Goal: Task Accomplishment & Management: Complete application form

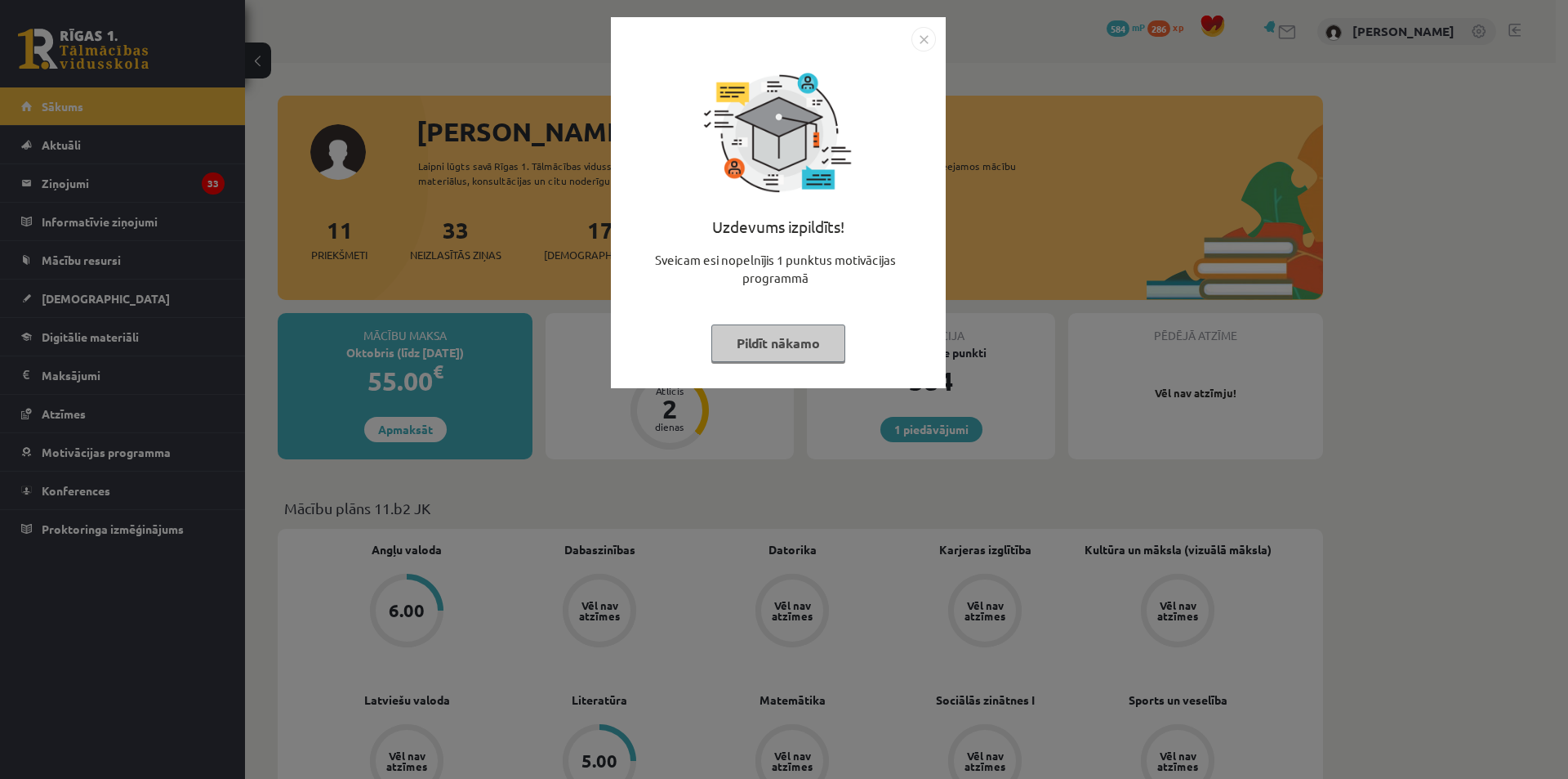
click at [931, 40] on img "Close" at bounding box center [923, 39] width 24 height 24
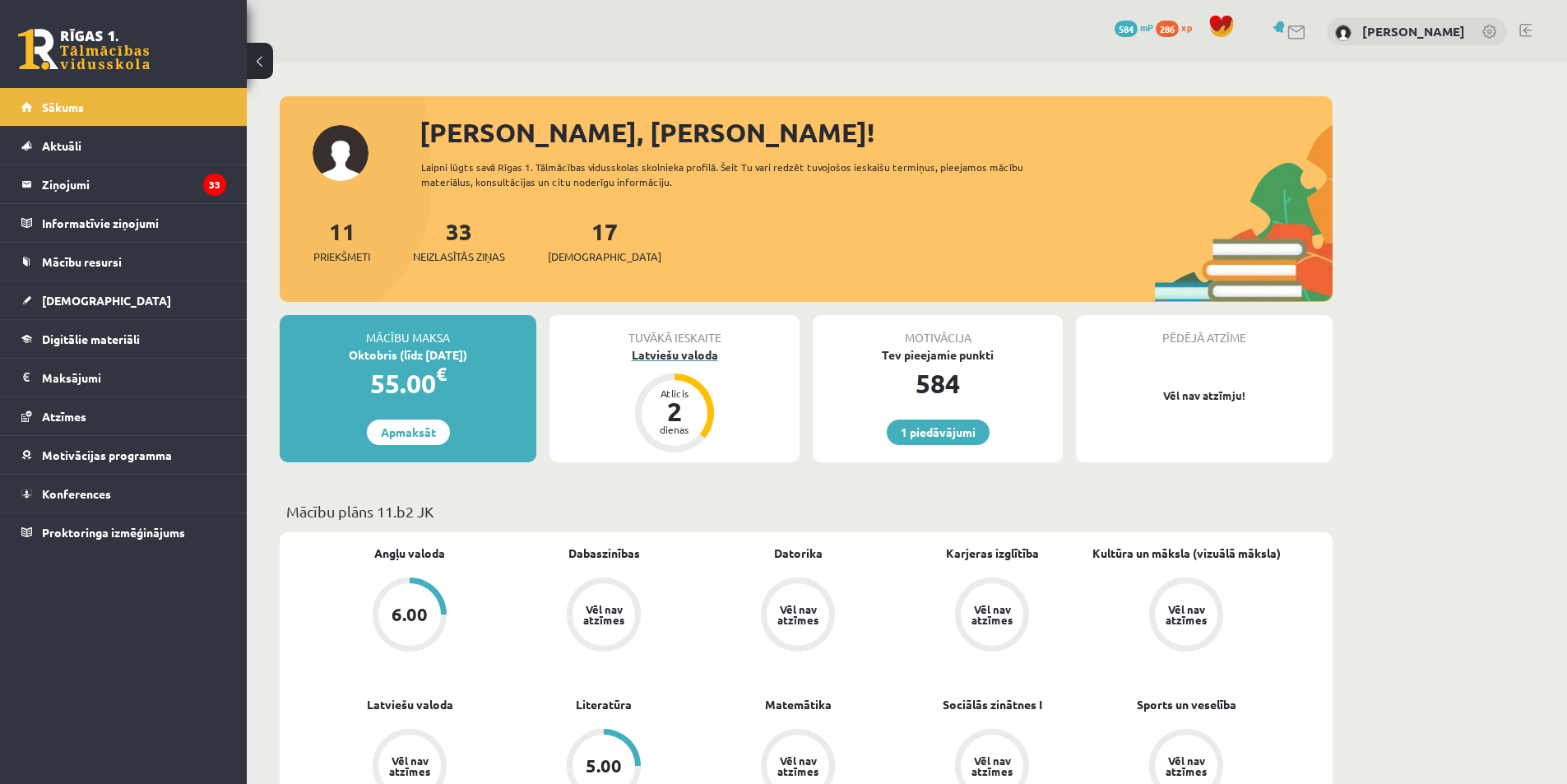
click at [680, 358] on div "Latviešu valoda" at bounding box center [675, 355] width 250 height 18
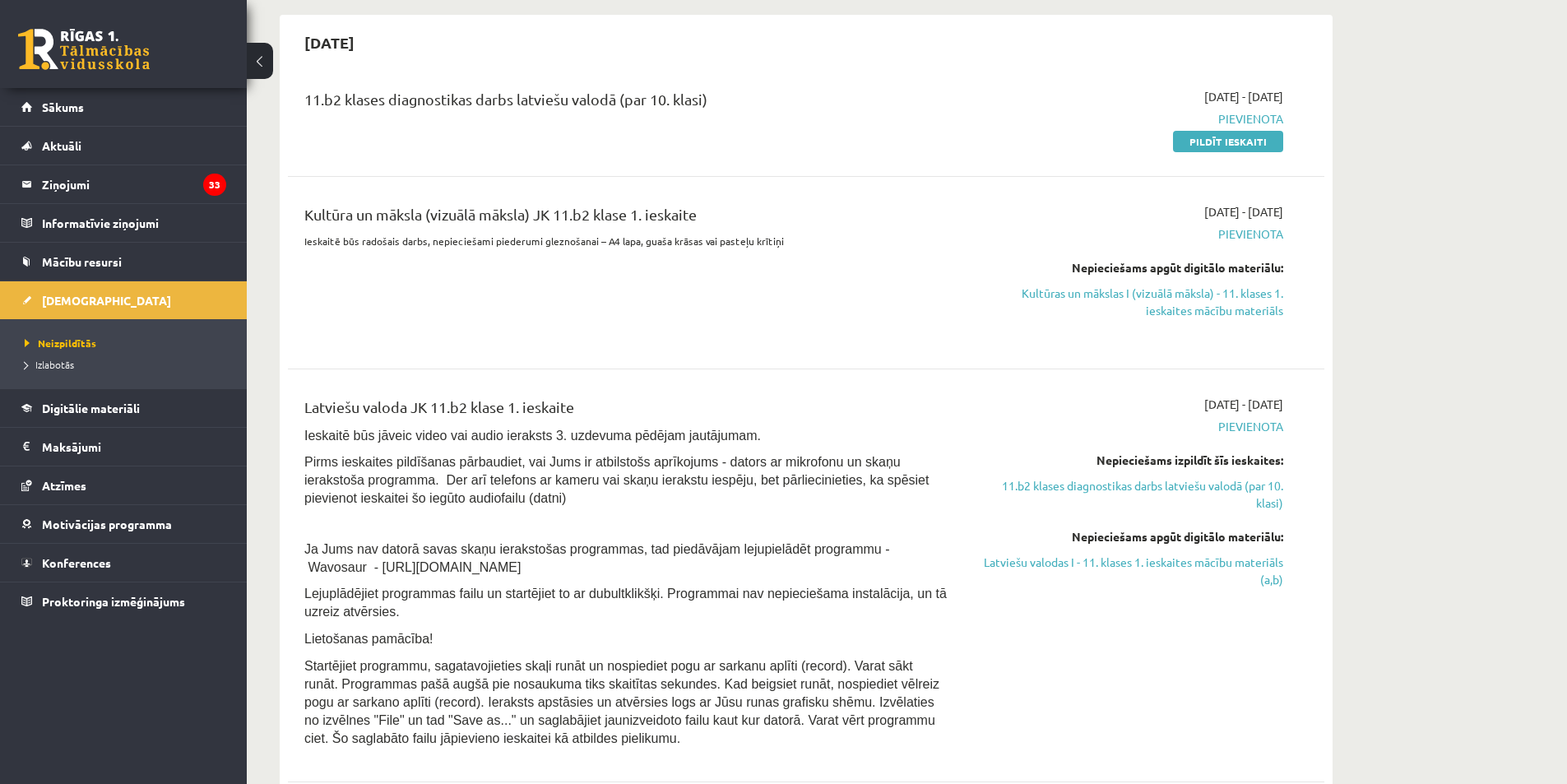
scroll to position [1480, 0]
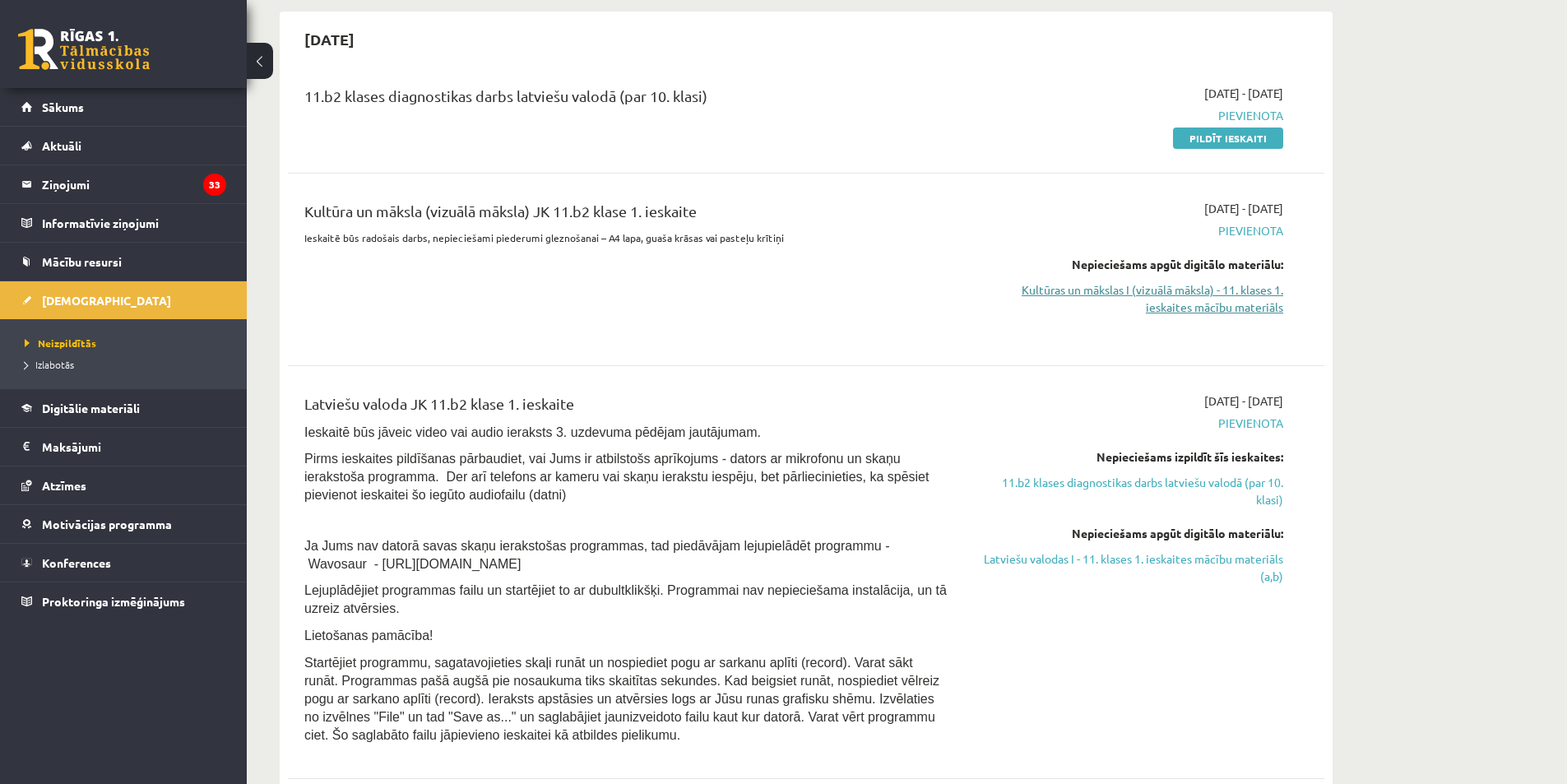
click at [1142, 306] on link "Kultūras un mākslas I (vizuālā māksla) - 11. klases 1. ieskaites mācību materiā…" at bounding box center [1127, 298] width 310 height 34
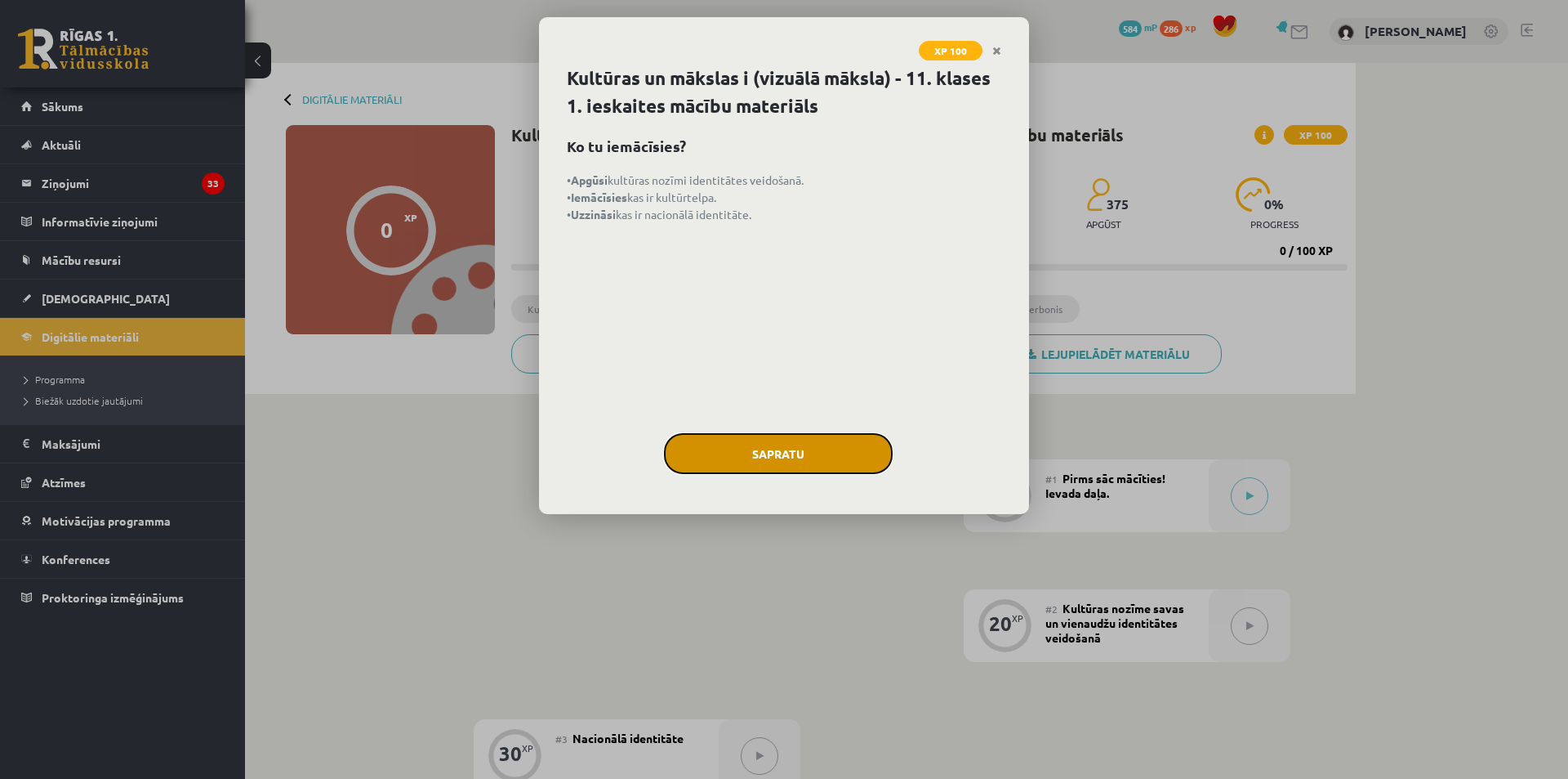
click at [772, 457] on button "Sapratu" at bounding box center [779, 453] width 229 height 41
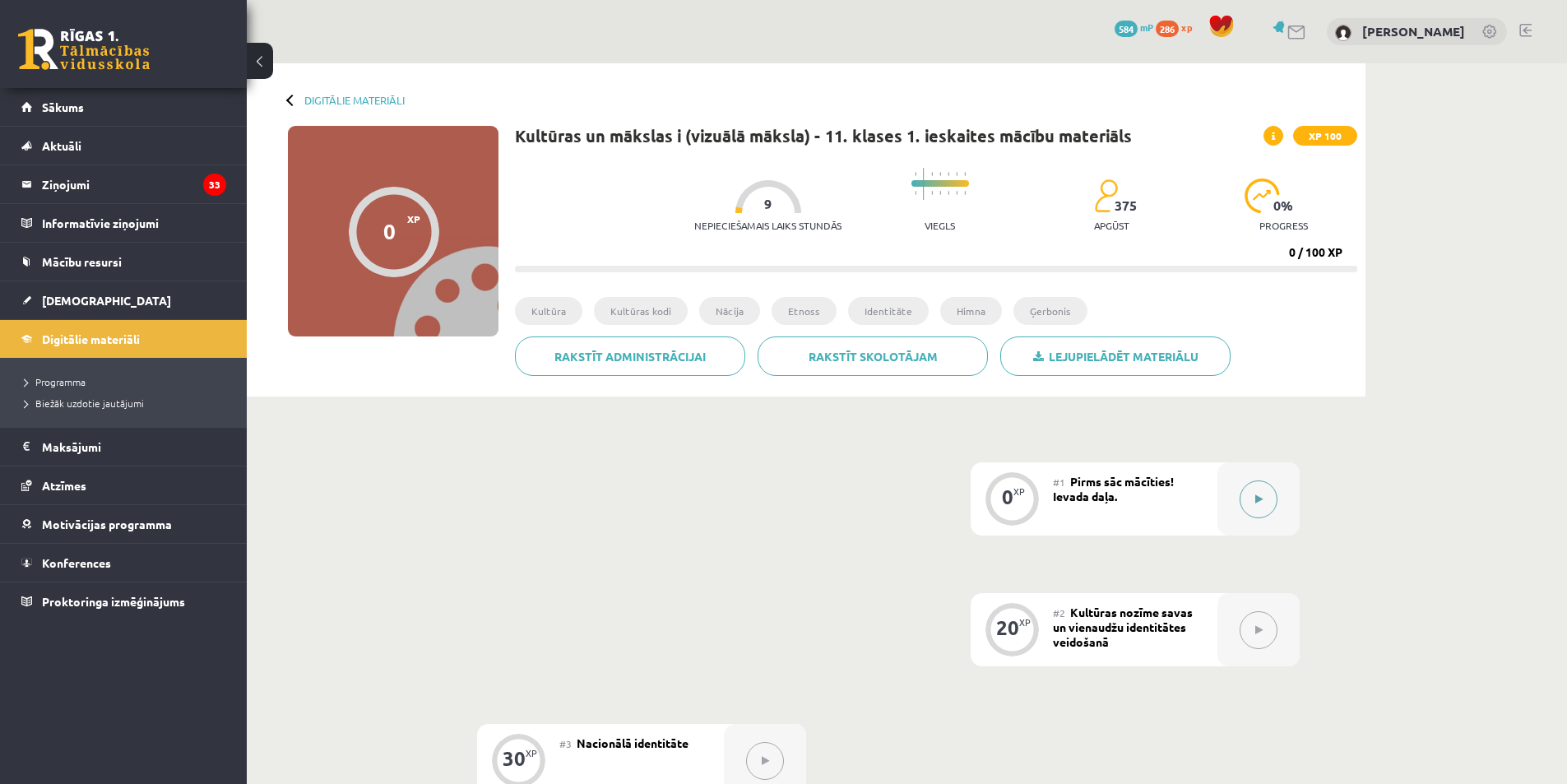
click at [1256, 500] on icon at bounding box center [1259, 499] width 8 height 10
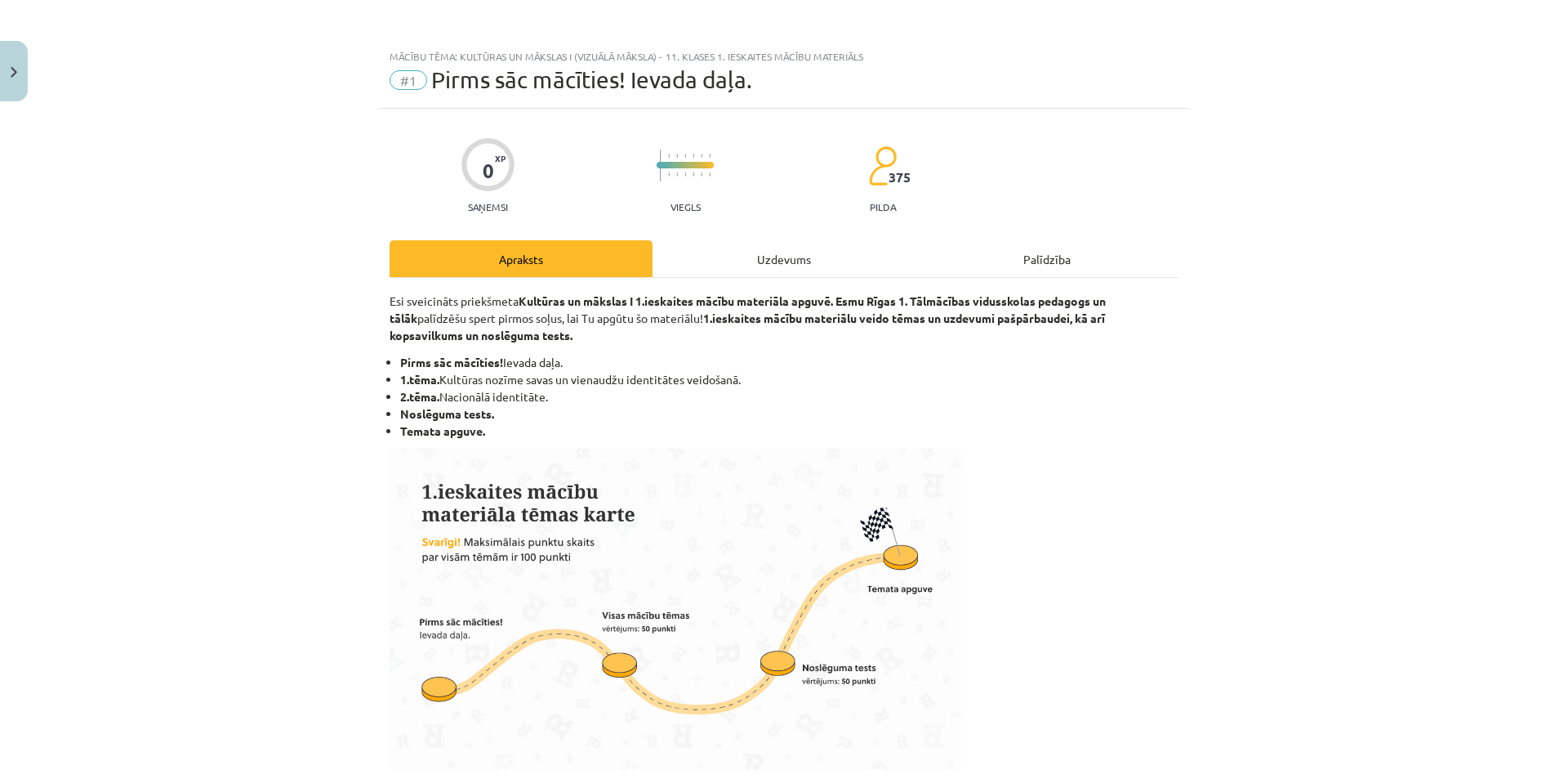
click at [769, 272] on div "Uzdevums" at bounding box center [784, 259] width 263 height 37
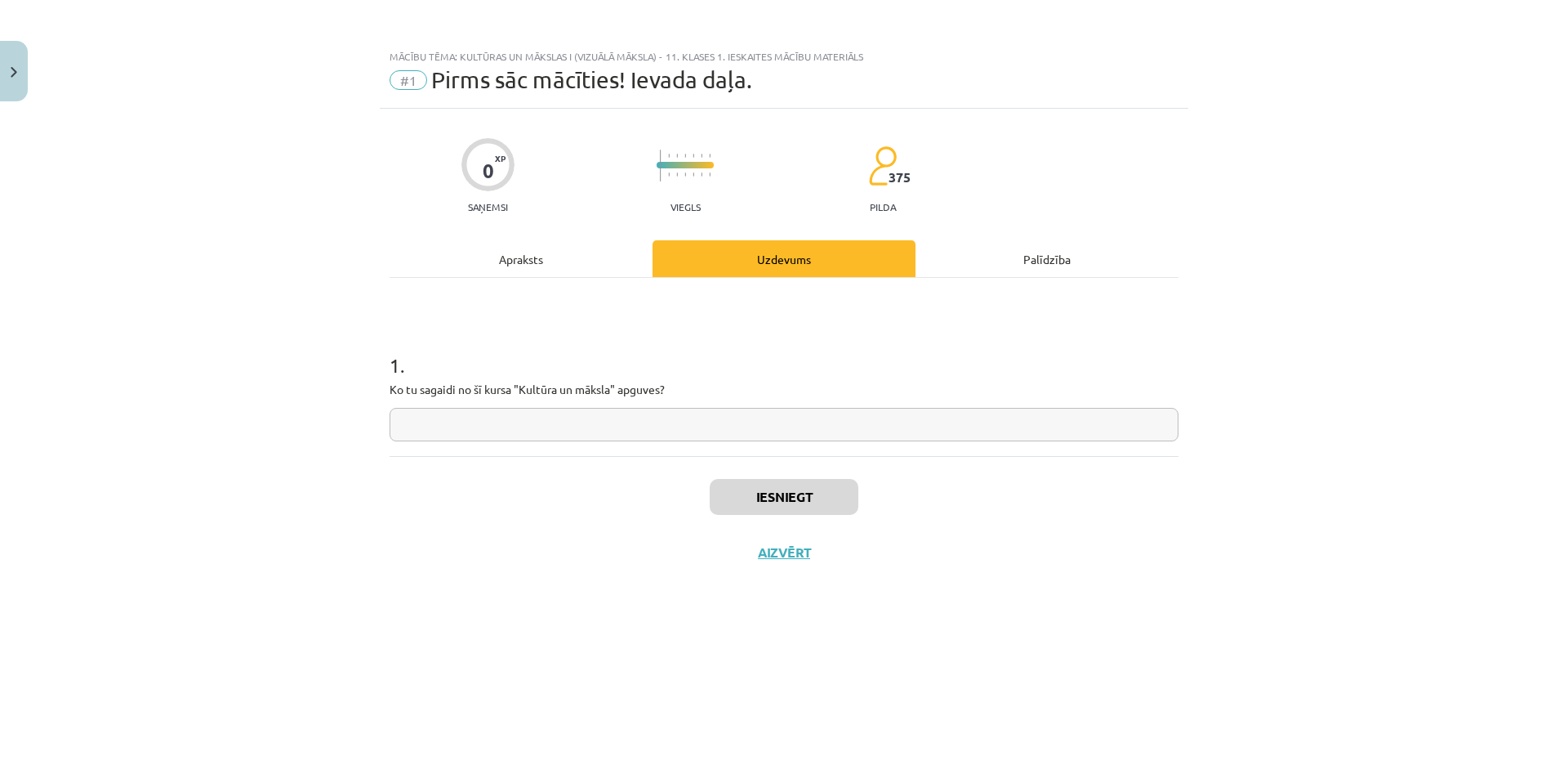
click at [592, 419] on input "text" at bounding box center [784, 424] width 789 height 34
click at [515, 251] on div "Apraksts" at bounding box center [521, 259] width 263 height 37
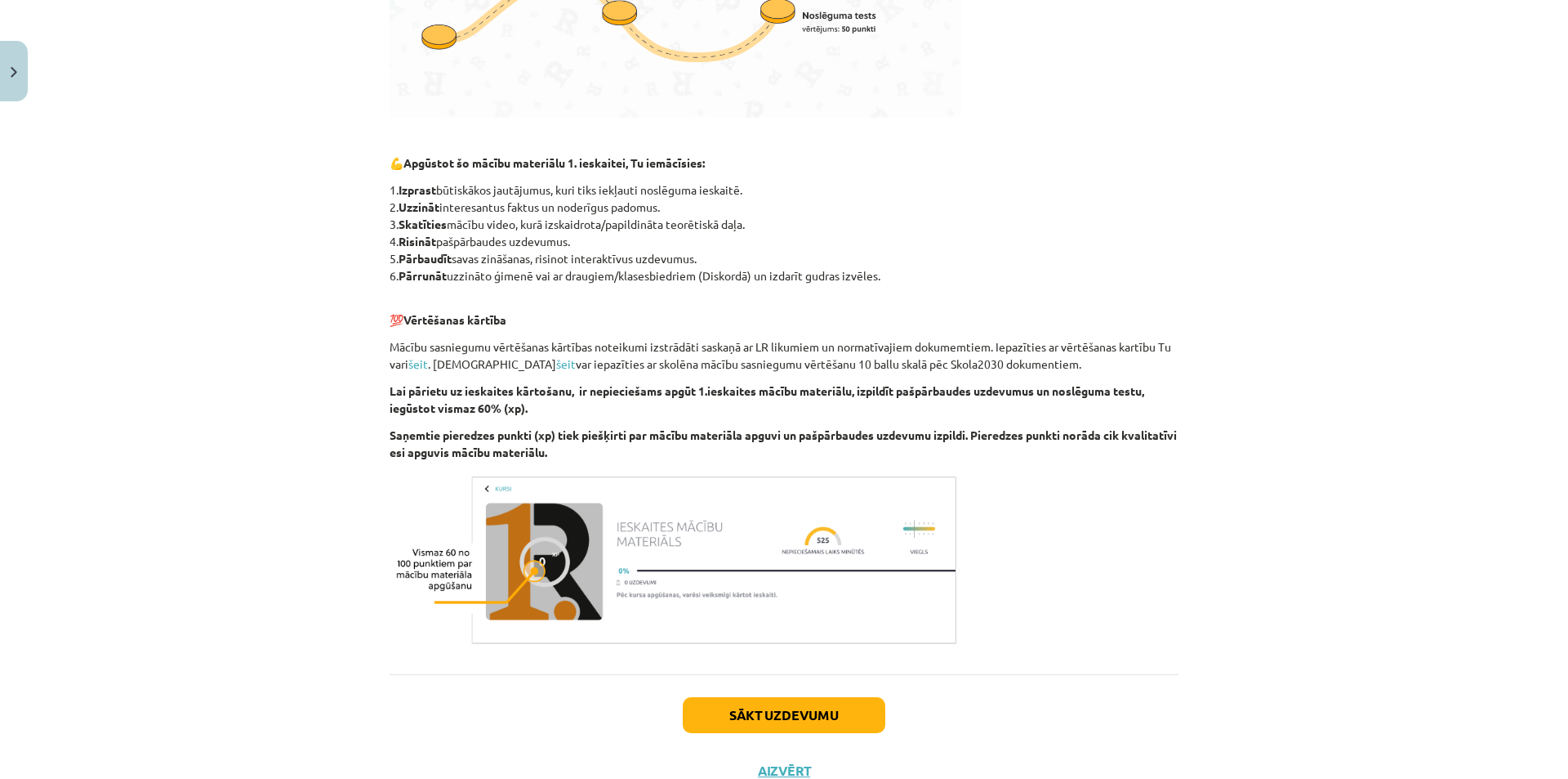
scroll to position [654, 0]
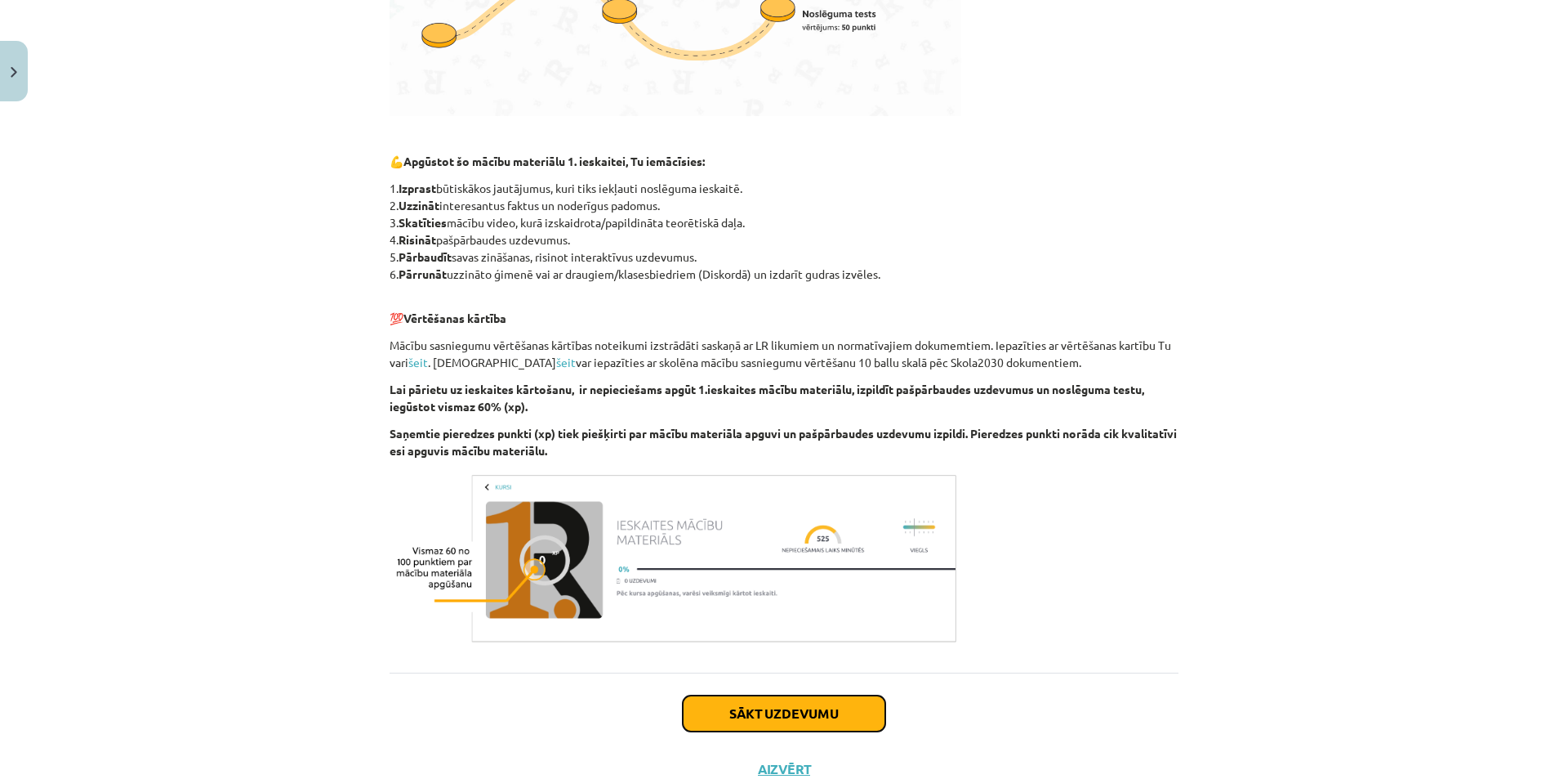
click at [820, 716] on button "Sākt uzdevumu" at bounding box center [784, 713] width 203 height 36
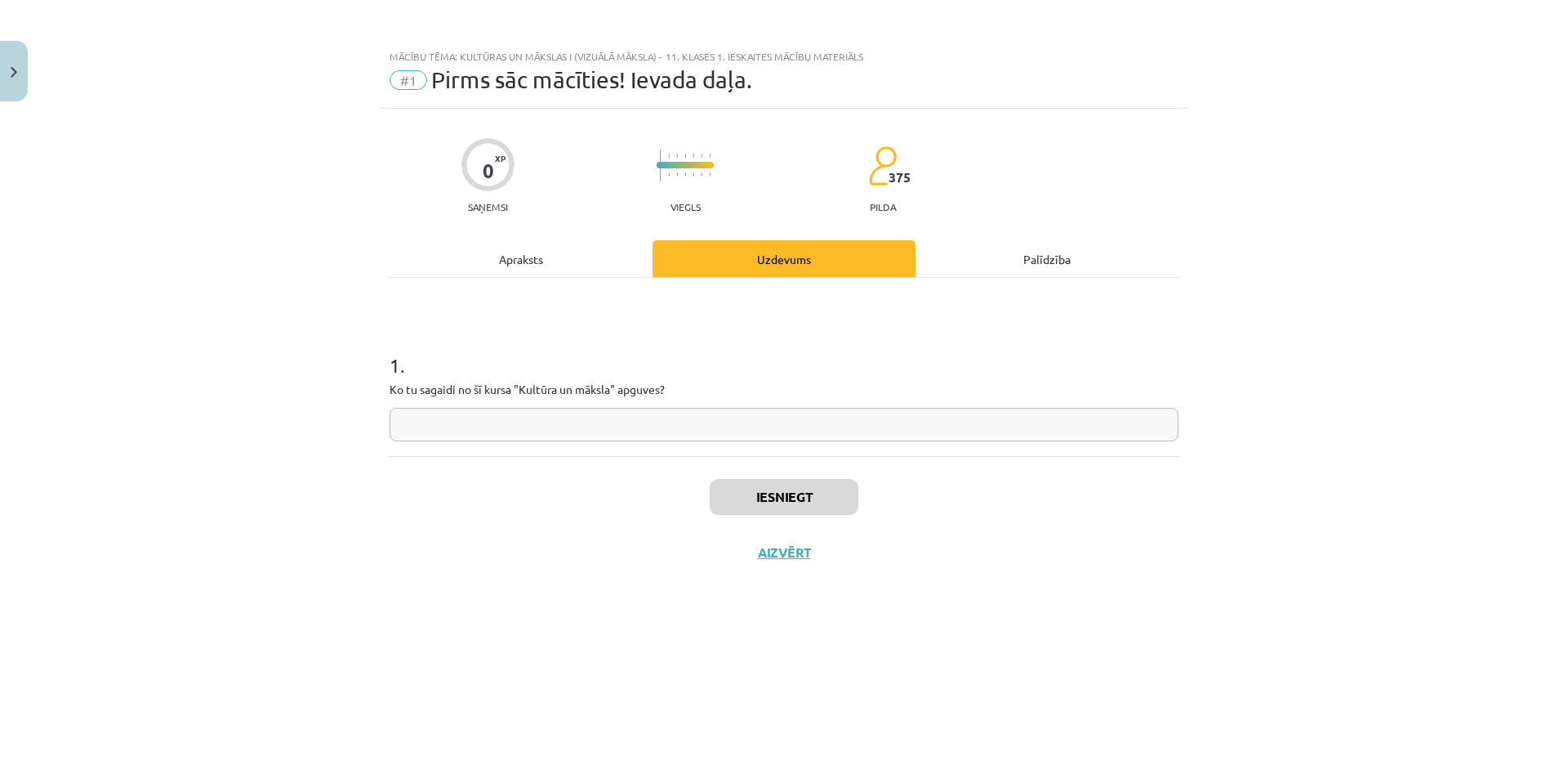
scroll to position [0, 0]
click at [628, 416] on input "text" at bounding box center [784, 424] width 789 height 34
type input "******"
click at [756, 504] on button "Iesniegt" at bounding box center [784, 496] width 148 height 36
click at [763, 564] on button "Nākamā nodarbība" at bounding box center [784, 563] width 160 height 38
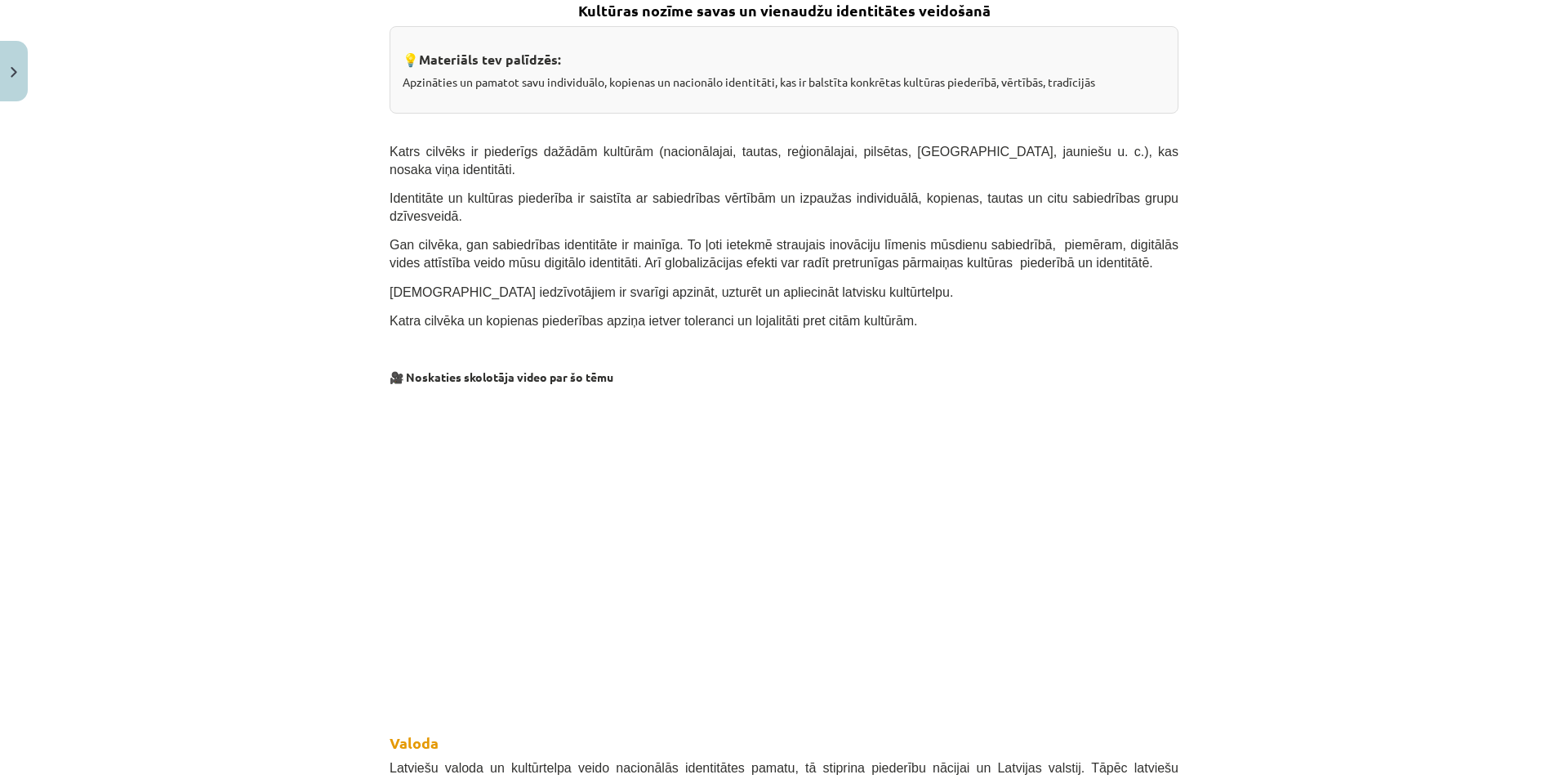
scroll to position [327, 0]
